Goal: Task Accomplishment & Management: Use online tool/utility

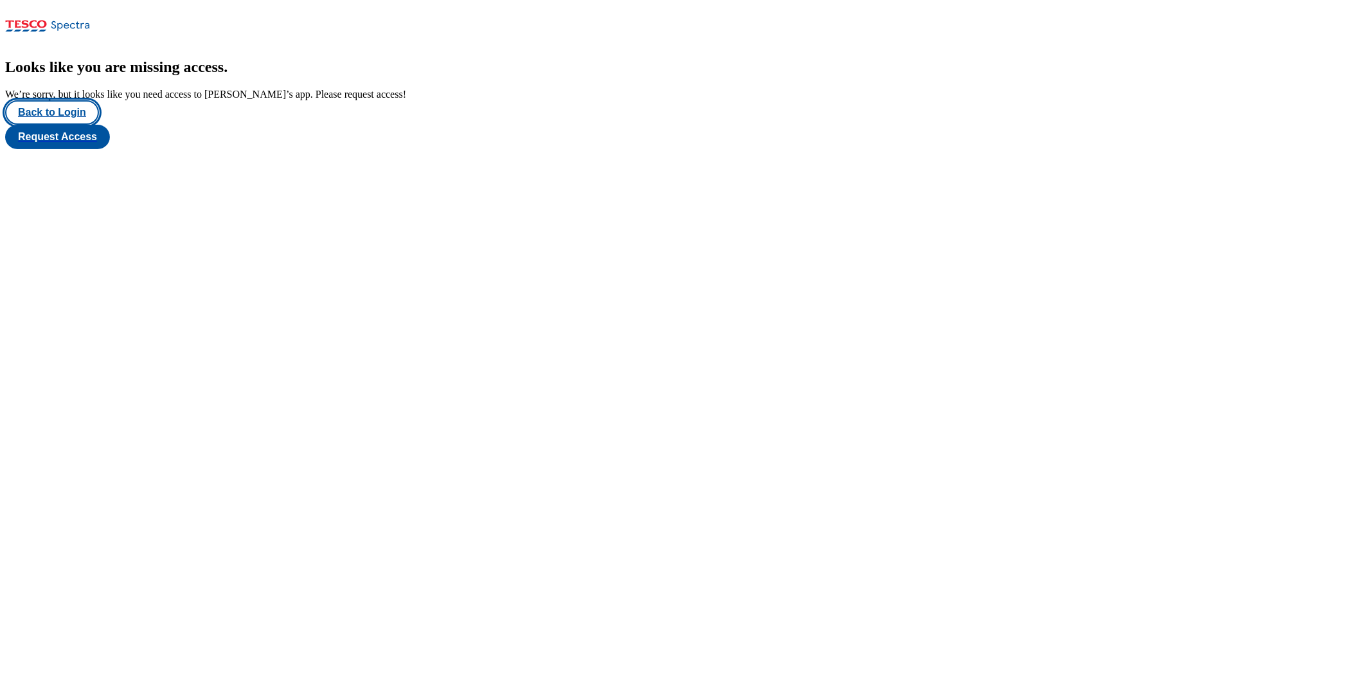
click at [75, 125] on button "Back to Login" at bounding box center [52, 112] width 94 height 24
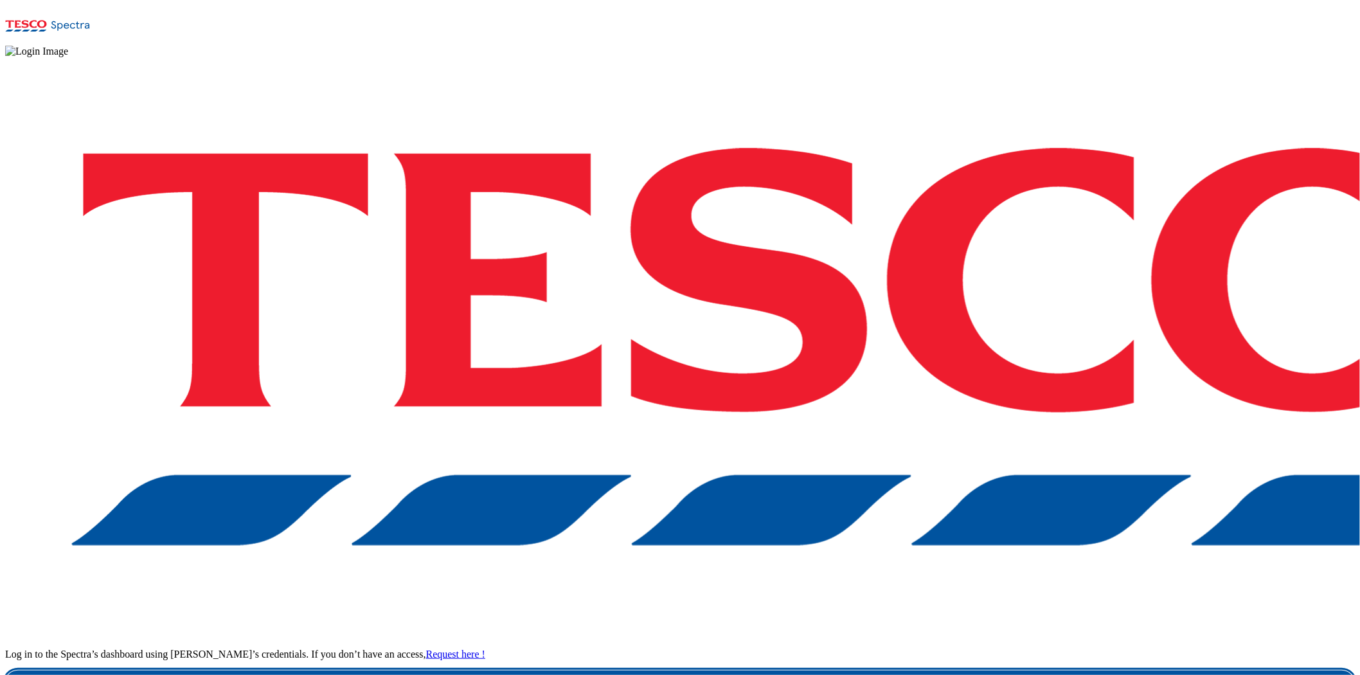
click at [1047, 670] on link "Login" at bounding box center [679, 683] width 1349 height 26
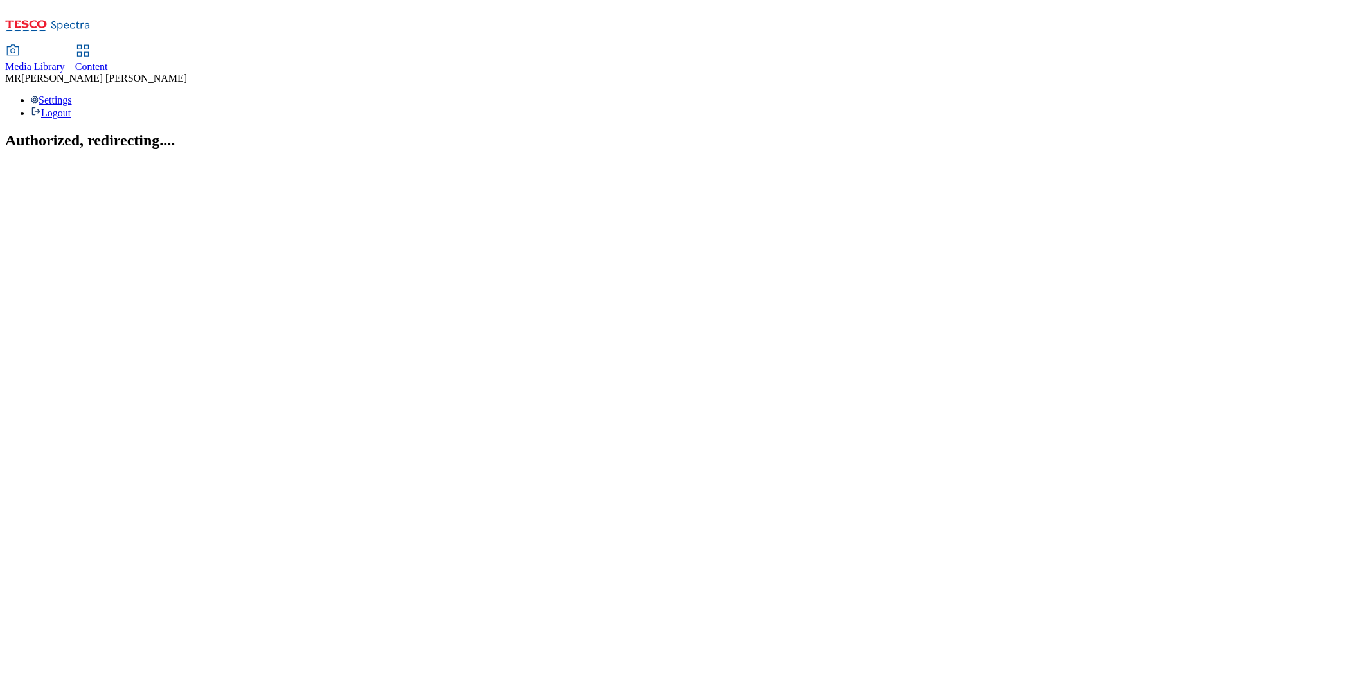
click at [108, 61] on span "Content" at bounding box center [91, 66] width 33 height 11
select select "ghs-[GEOGRAPHIC_DATA]"
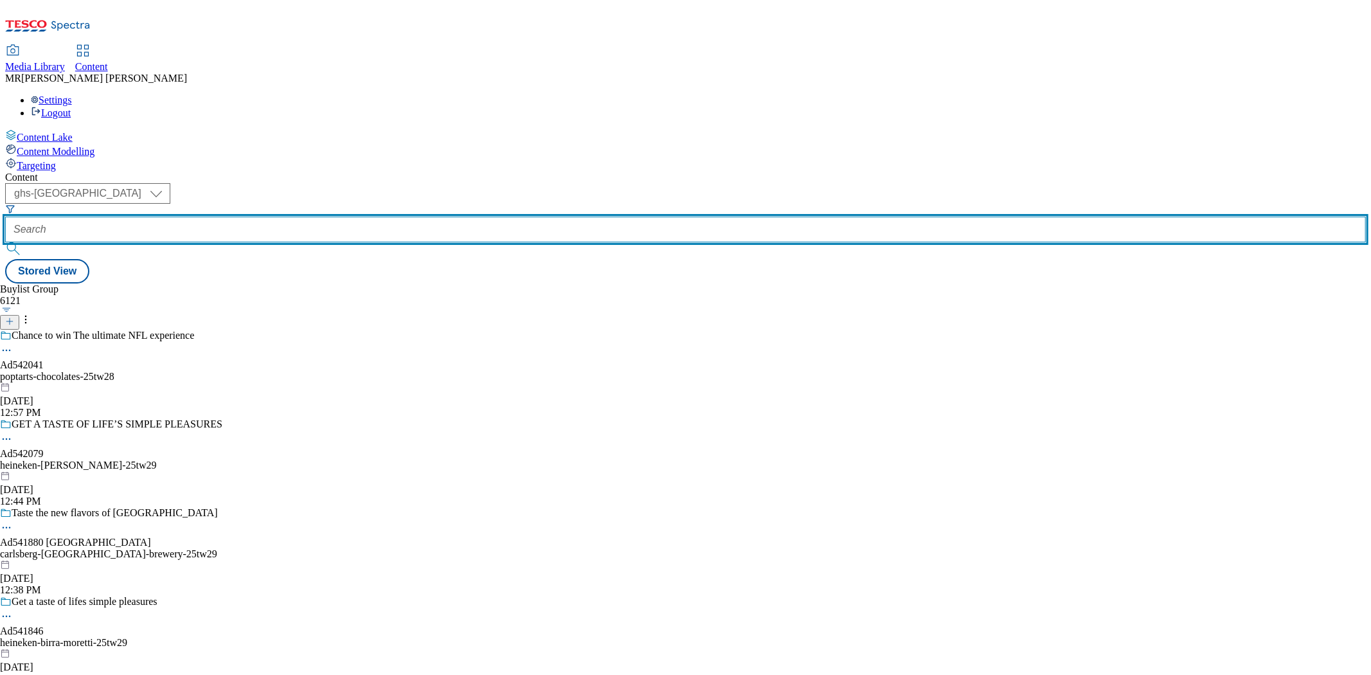
click at [315, 217] on input "text" at bounding box center [685, 230] width 1360 height 26
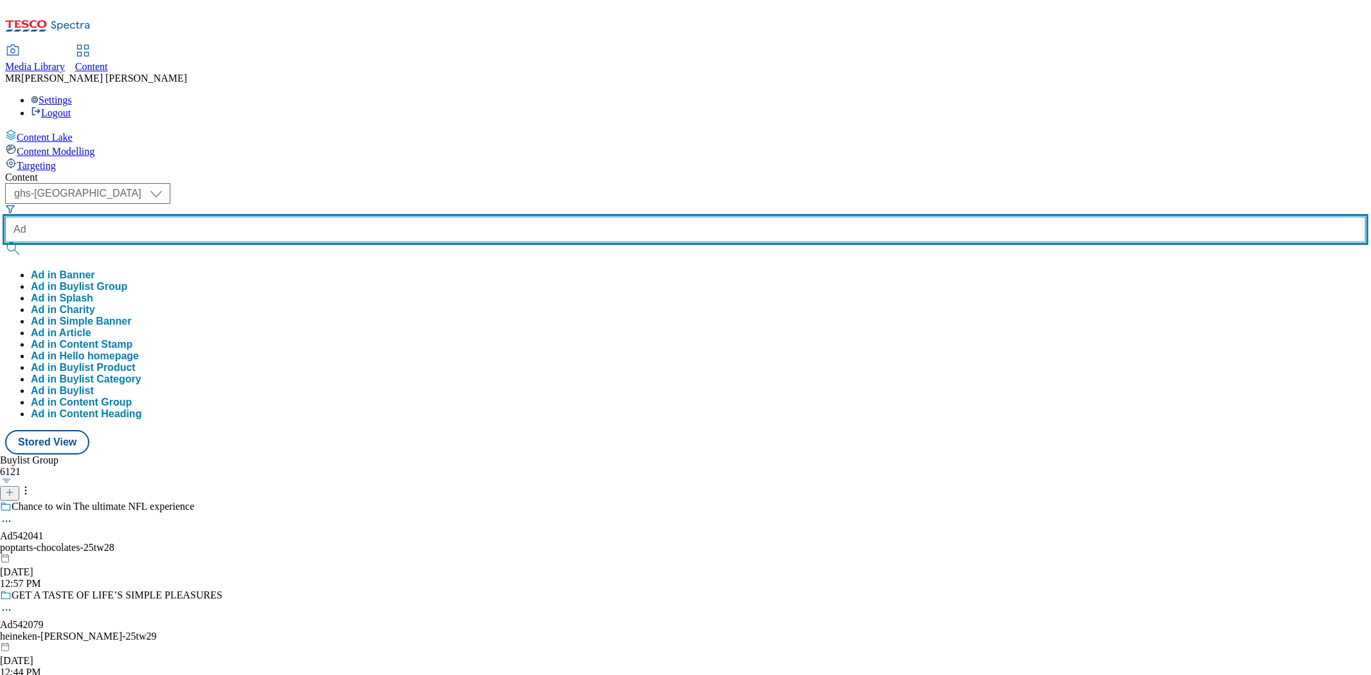
paste input "542079"
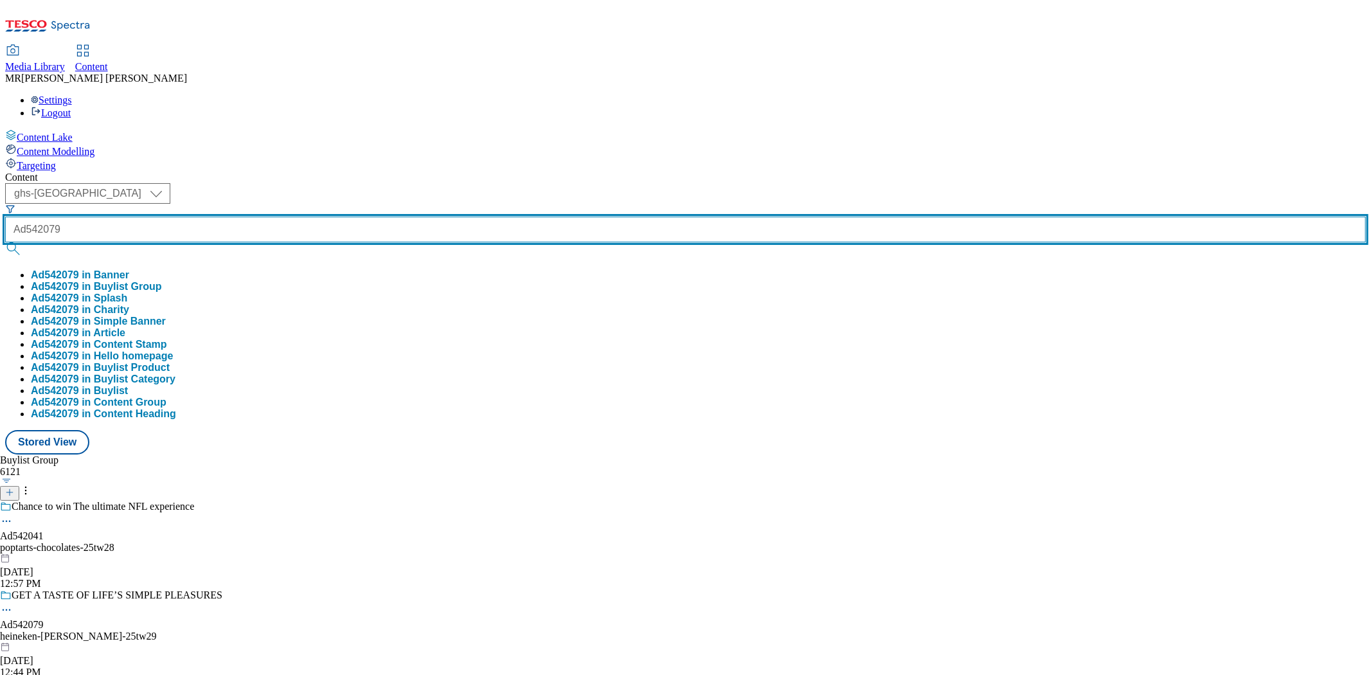
type input "Ad542079"
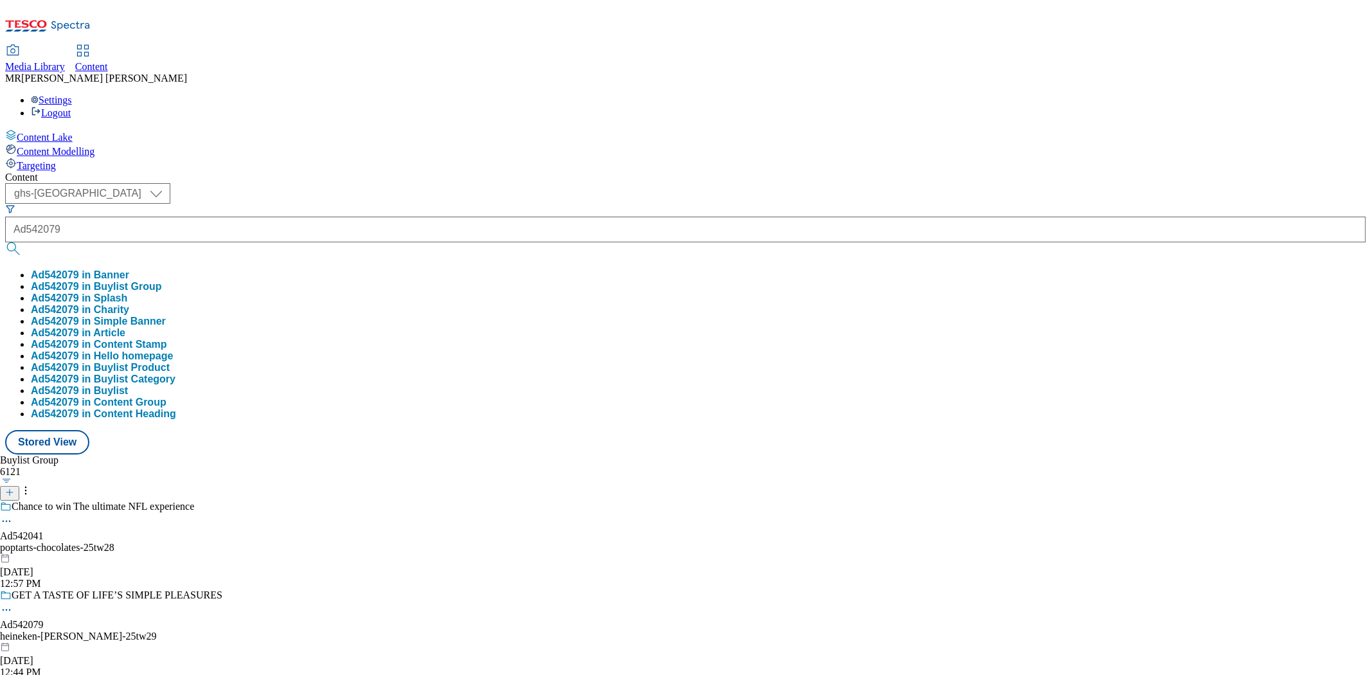
click at [162, 281] on button "Ad542079 in Buylist Group" at bounding box center [96, 287] width 131 height 12
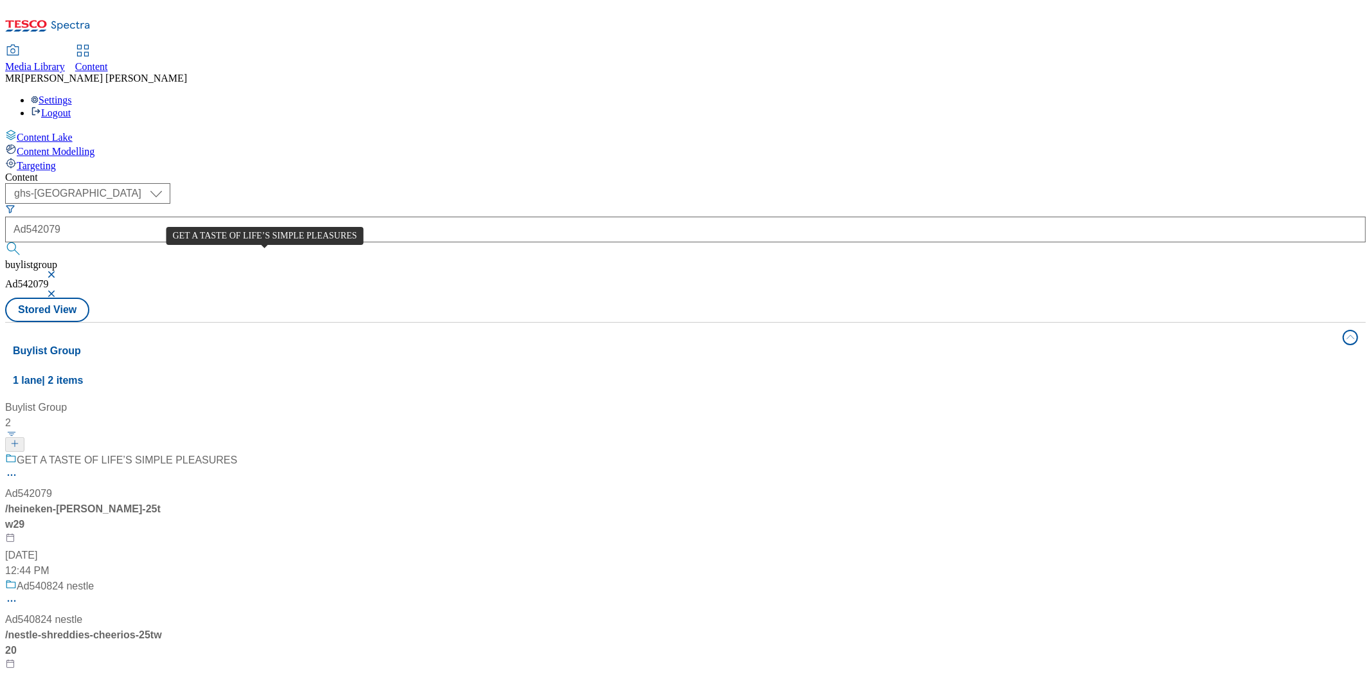
click at [237, 452] on div "GET A TASTE OF LIFE’S SIMPLE PLEASURES" at bounding box center [127, 459] width 220 height 15
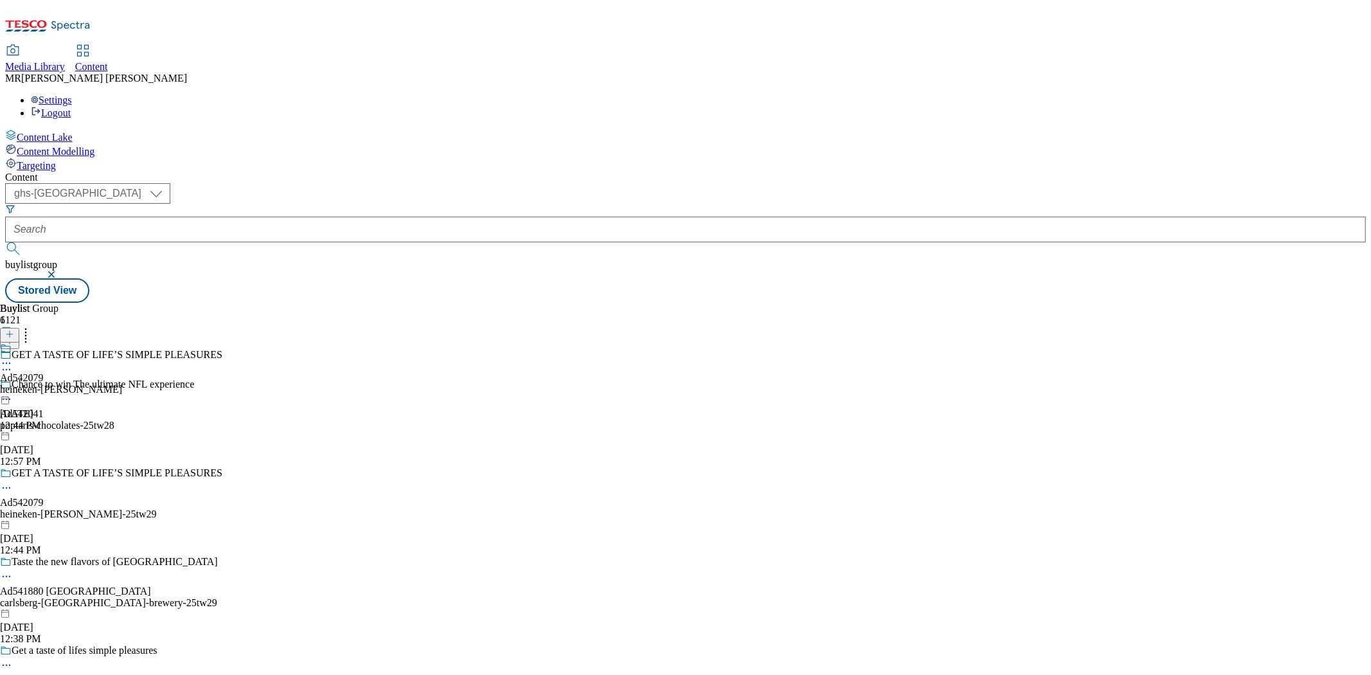
click at [122, 384] on div "heineken-[PERSON_NAME]" at bounding box center [61, 390] width 122 height 12
click at [122, 372] on div at bounding box center [61, 387] width 122 height 30
click at [13, 386] on icon at bounding box center [6, 392] width 13 height 13
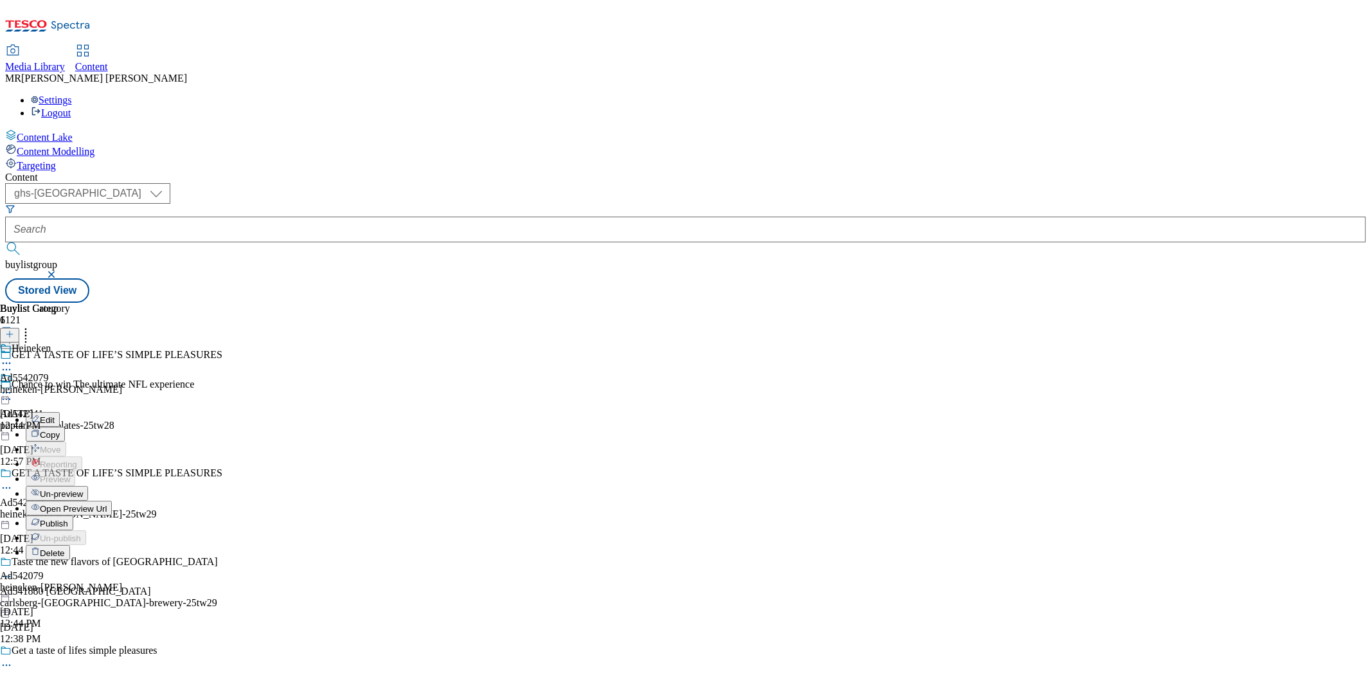
click at [68, 519] on span "Publish" at bounding box center [54, 524] width 28 height 10
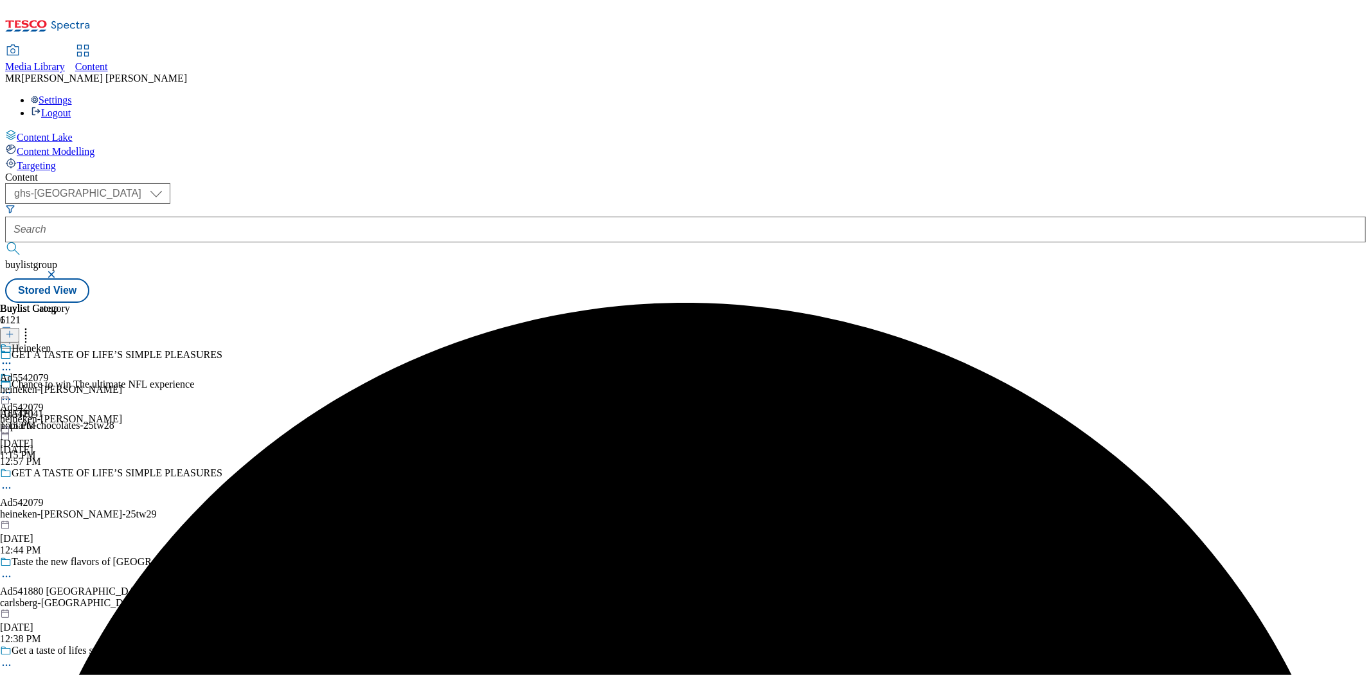
click at [13, 386] on icon at bounding box center [6, 392] width 13 height 13
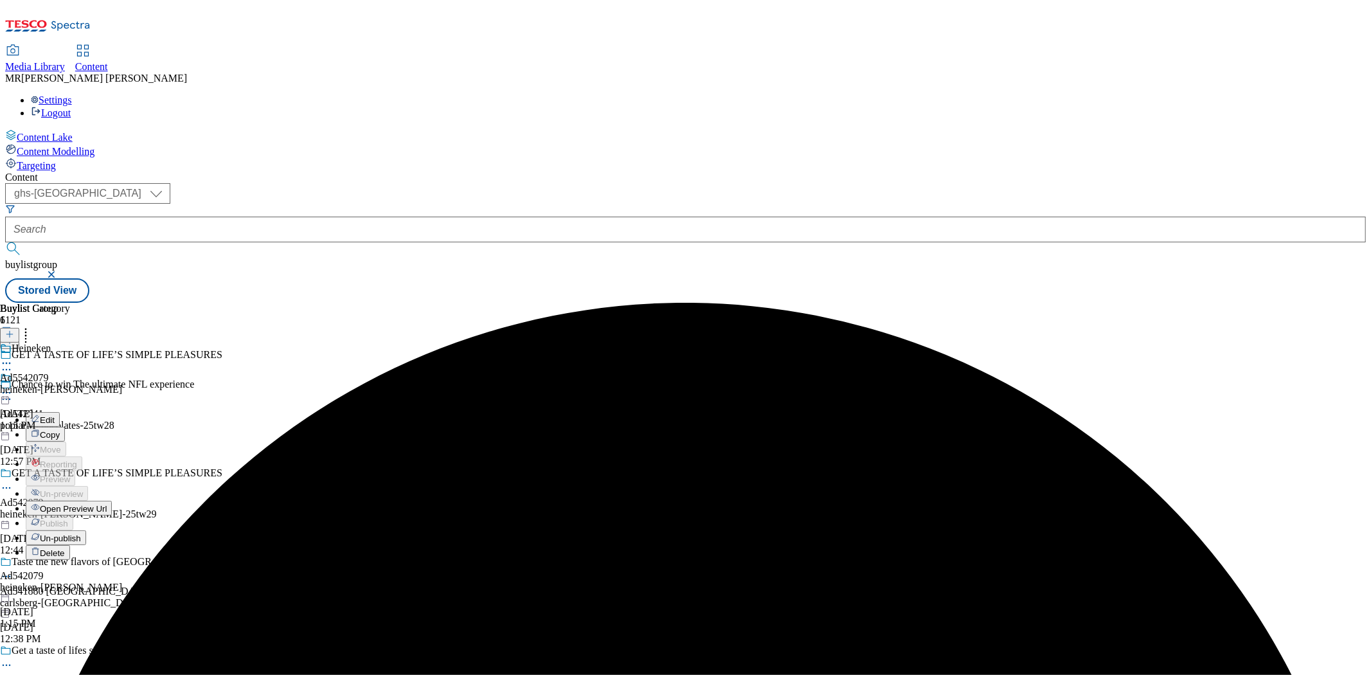
click at [107, 504] on span "Open Preview Url" at bounding box center [73, 509] width 67 height 10
